Goal: Task Accomplishment & Management: Complete application form

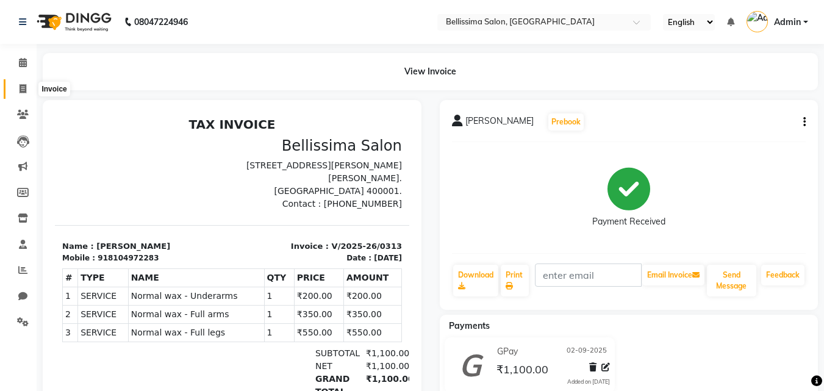
click at [24, 95] on span at bounding box center [22, 89] width 21 height 14
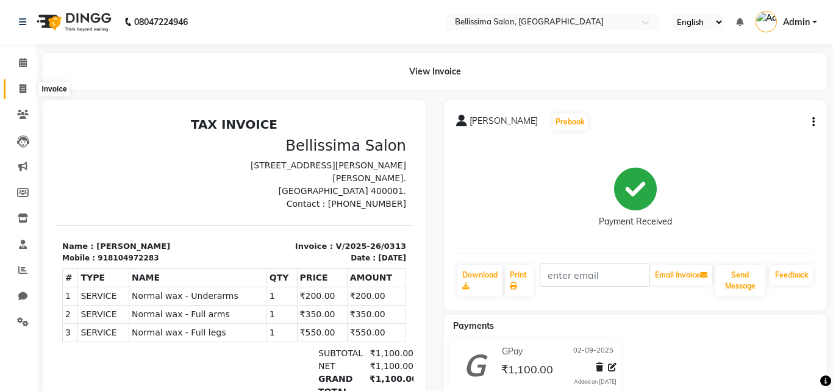
select select "service"
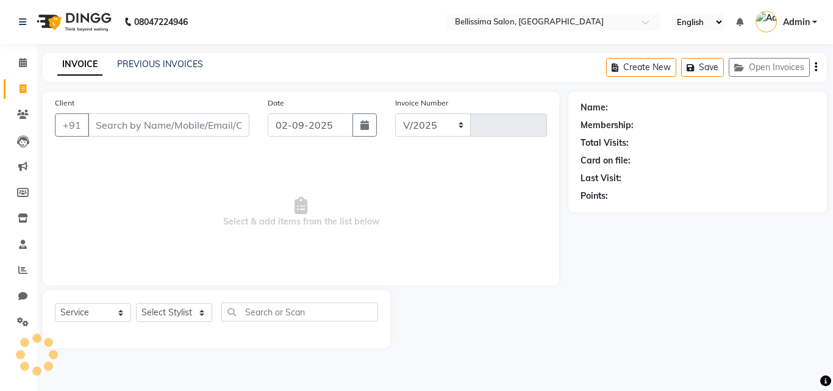
select select "8296"
type input "0314"
click at [154, 311] on select "Select Stylist" at bounding box center [174, 312] width 76 height 19
select select "79978"
click at [136, 303] on select "Select Stylist [PERSON_NAME] [PERSON_NAME] [PERSON_NAME] Rekha [PERSON_NAME] [P…" at bounding box center [174, 312] width 76 height 19
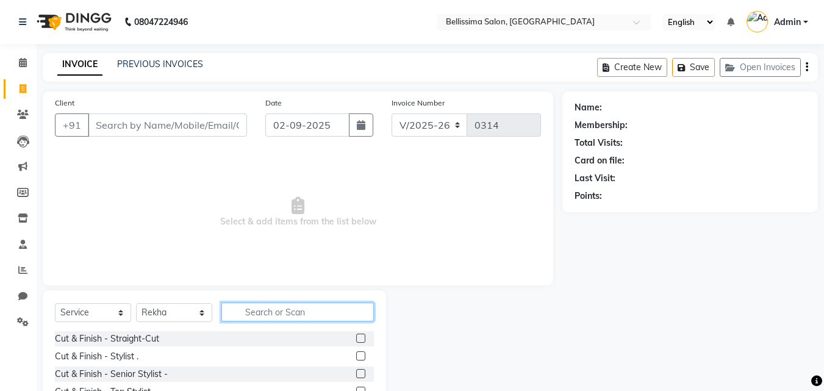
click at [287, 316] on input "text" at bounding box center [297, 311] width 152 height 19
type input "eye"
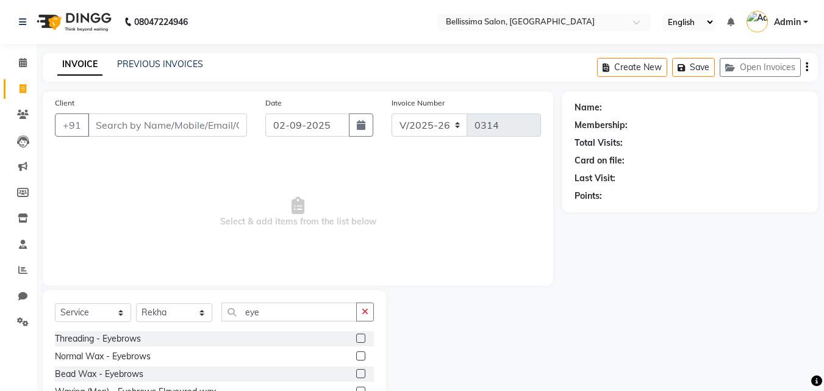
click at [363, 334] on label at bounding box center [360, 338] width 9 height 9
click at [363, 335] on input "checkbox" at bounding box center [360, 339] width 8 height 8
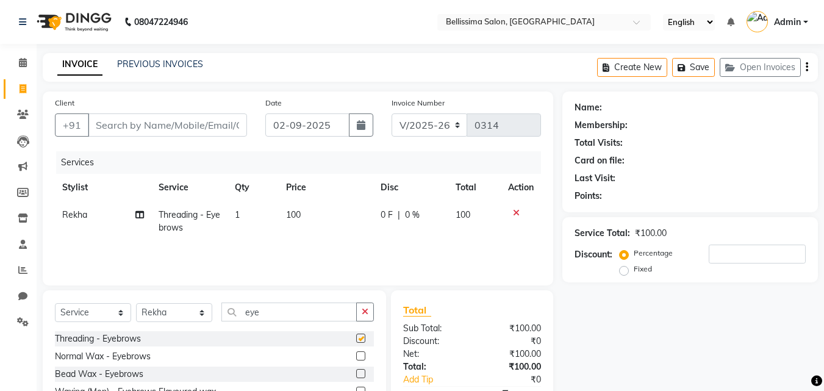
checkbox input "false"
click at [377, 320] on div "Select Service Product Membership Package Voucher Prepaid Gift Card Select Styl…" at bounding box center [214, 363] width 343 height 146
click at [368, 318] on button "button" at bounding box center [365, 311] width 18 height 19
type input "upp"
click at [362, 373] on label at bounding box center [360, 373] width 9 height 9
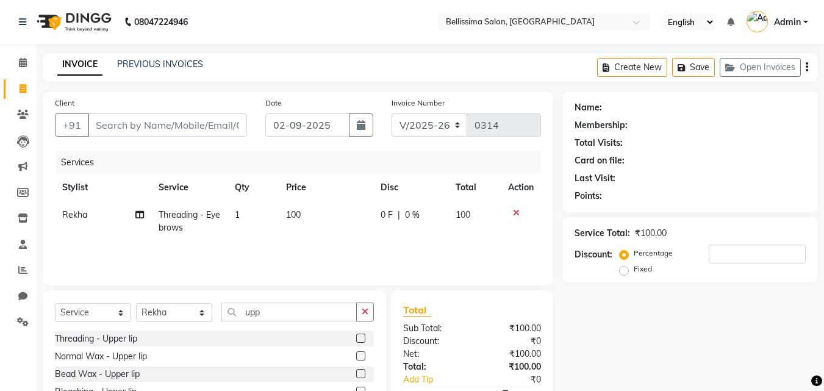
click at [362, 373] on input "checkbox" at bounding box center [360, 374] width 8 height 8
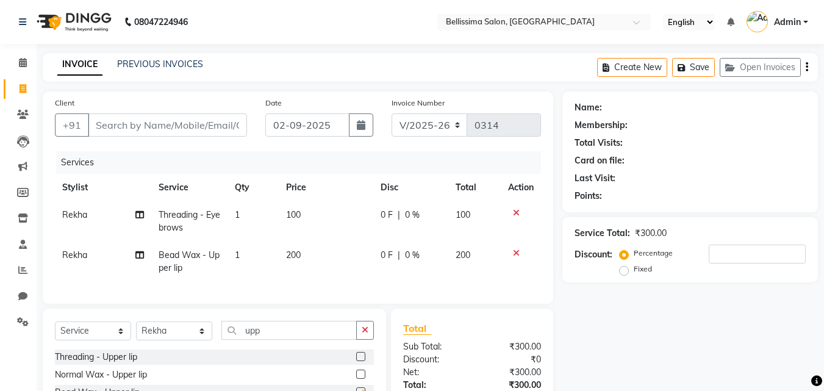
checkbox input "false"
click at [189, 125] on input "Client" at bounding box center [167, 124] width 159 height 23
click at [194, 123] on input "Client" at bounding box center [167, 124] width 159 height 23
click at [190, 113] on div "Client +91" at bounding box center [151, 121] width 210 height 50
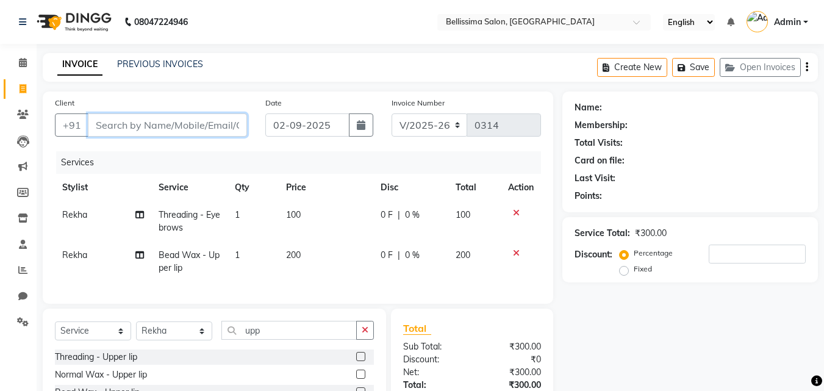
click at [206, 123] on input "Client" at bounding box center [167, 124] width 159 height 23
type input "9"
type input "0"
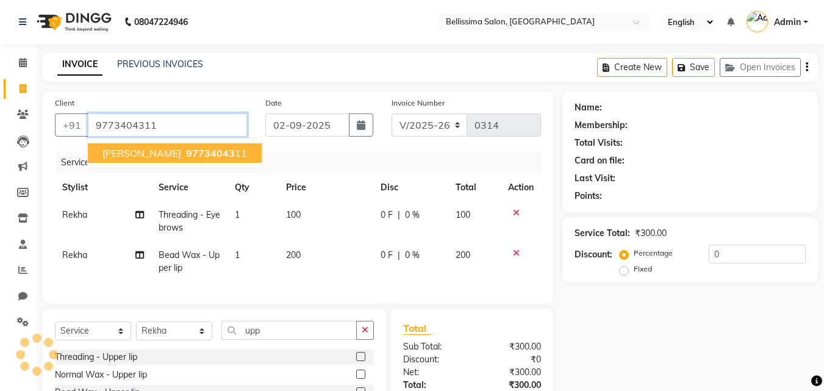
type input "9773404311"
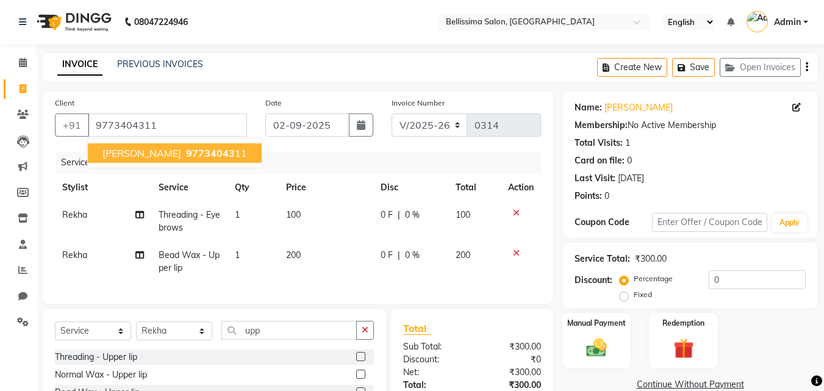
click at [170, 159] on button "[PERSON_NAME] 97734043 11" at bounding box center [175, 153] width 174 height 20
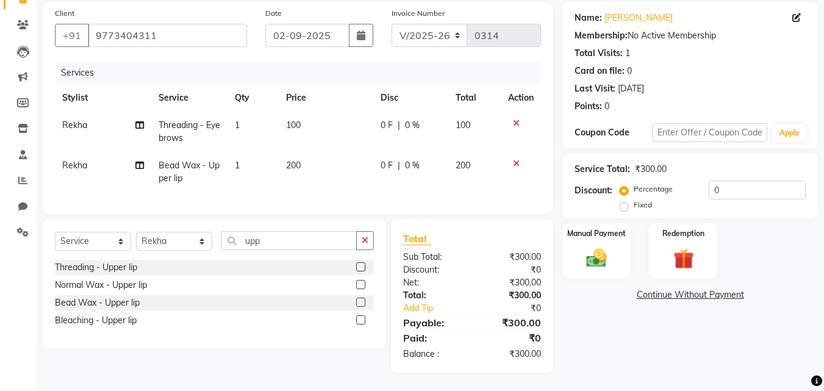
scroll to position [99, 0]
click at [617, 244] on div "Manual Payment" at bounding box center [596, 251] width 71 height 58
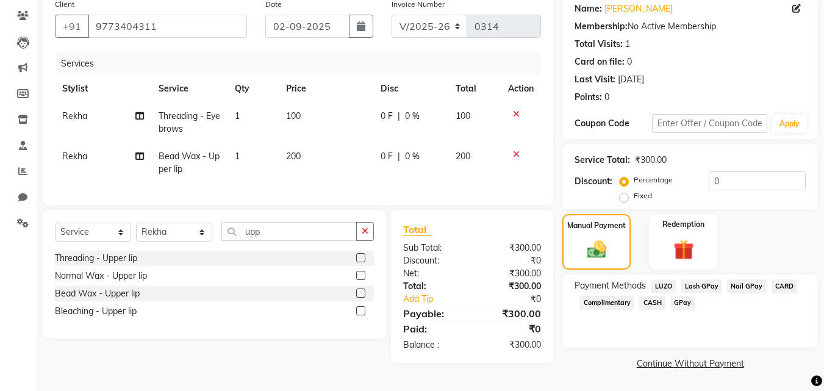
click at [677, 306] on span "GPay" at bounding box center [682, 303] width 25 height 14
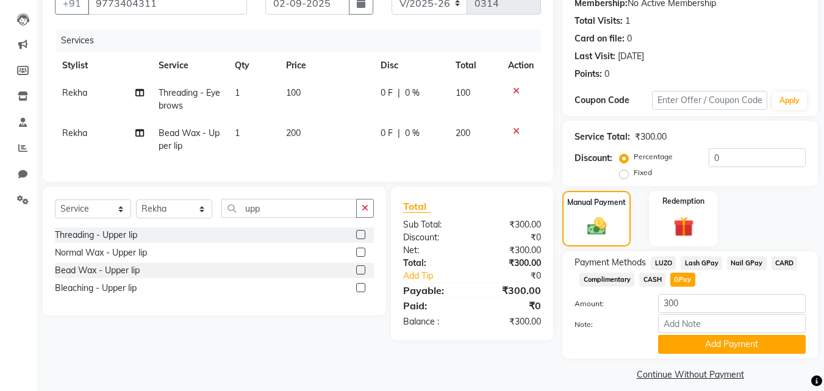
scroll to position [133, 0]
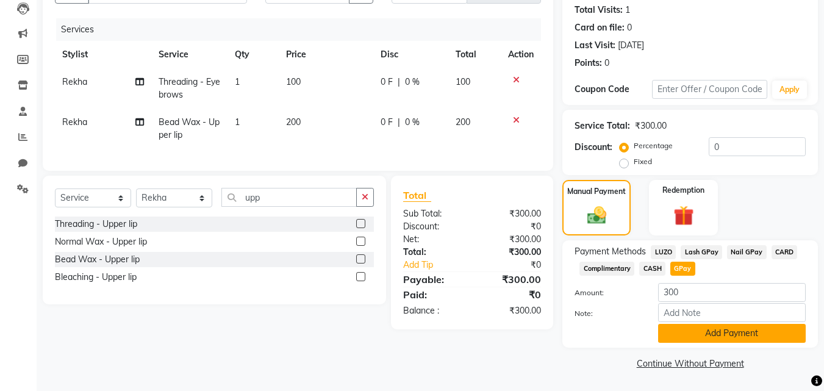
click at [701, 329] on button "Add Payment" at bounding box center [732, 333] width 148 height 19
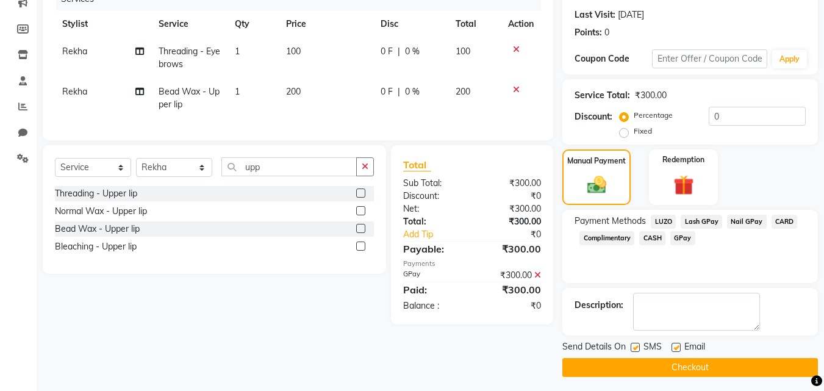
scroll to position [168, 0]
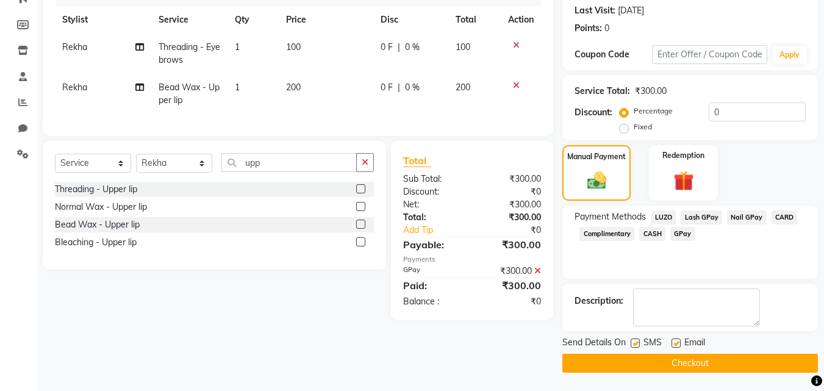
click at [707, 360] on button "Checkout" at bounding box center [690, 363] width 256 height 19
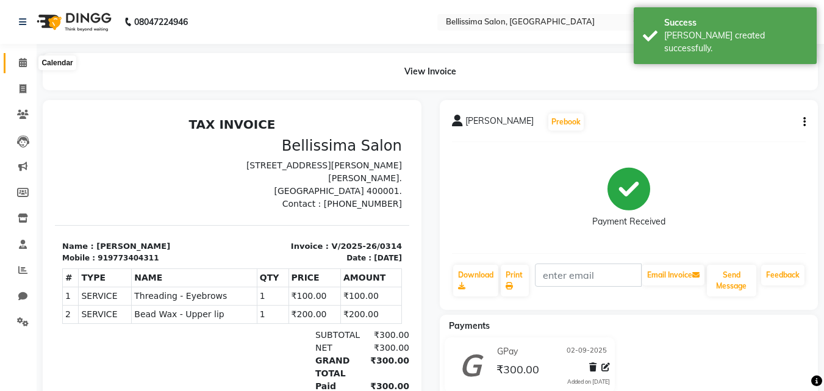
click at [25, 63] on icon at bounding box center [23, 62] width 8 height 9
